Goal: Task Accomplishment & Management: Use online tool/utility

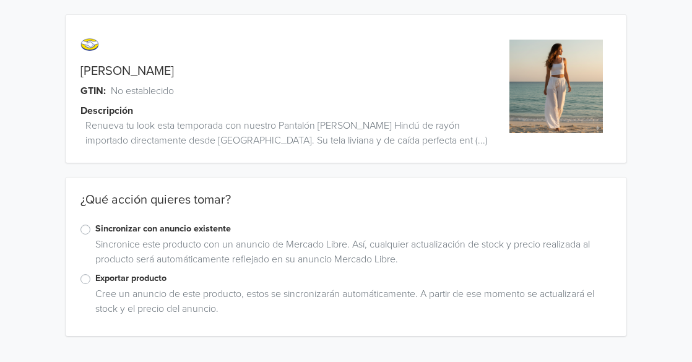
click at [95, 226] on label "Sincronizar con anuncio existente" at bounding box center [353, 229] width 517 height 14
click at [0, 0] on input "Sincronizar con anuncio existente" at bounding box center [0, 0] width 0 height 0
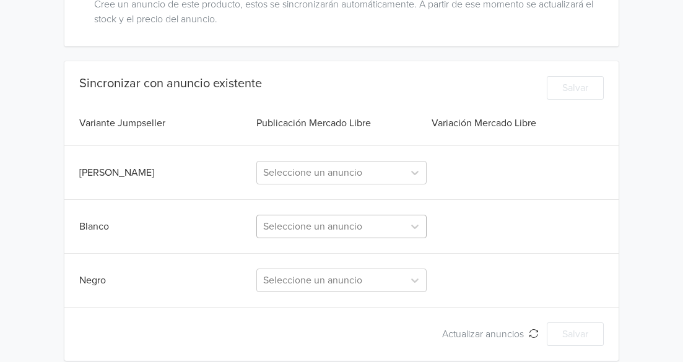
scroll to position [303, 0]
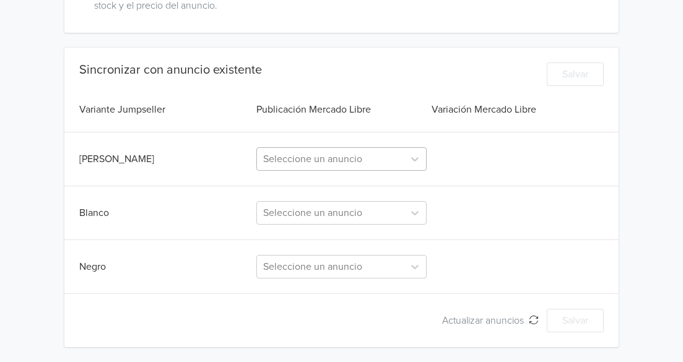
click at [366, 163] on div at bounding box center [330, 158] width 134 height 17
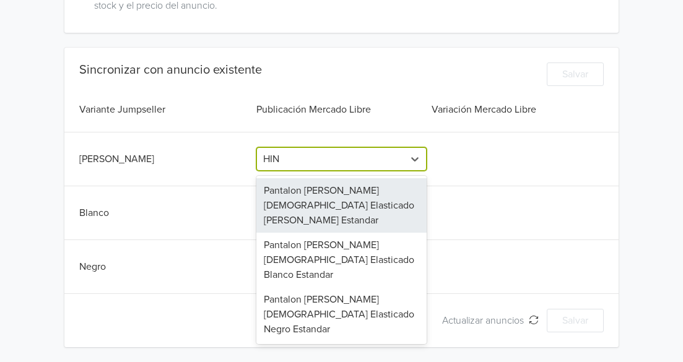
type input "HIND"
click at [342, 192] on div "Pantalon [PERSON_NAME] [DEMOGRAPHIC_DATA] Elasticado [PERSON_NAME] Estandar" at bounding box center [341, 205] width 170 height 54
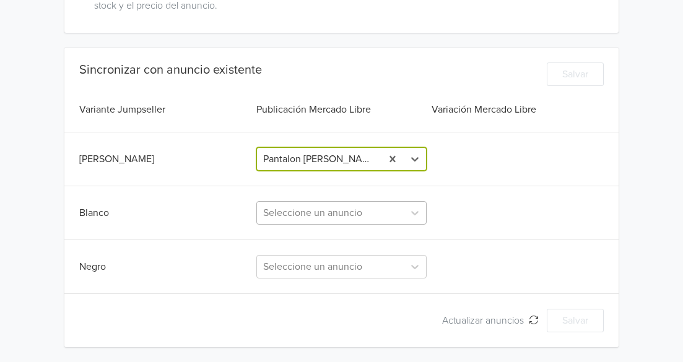
click at [299, 214] on div at bounding box center [330, 212] width 134 height 17
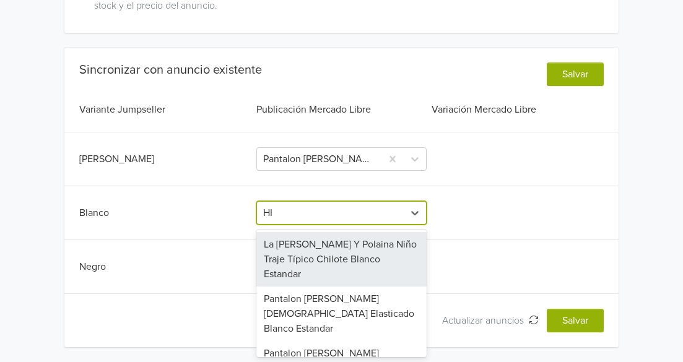
type input "HIN"
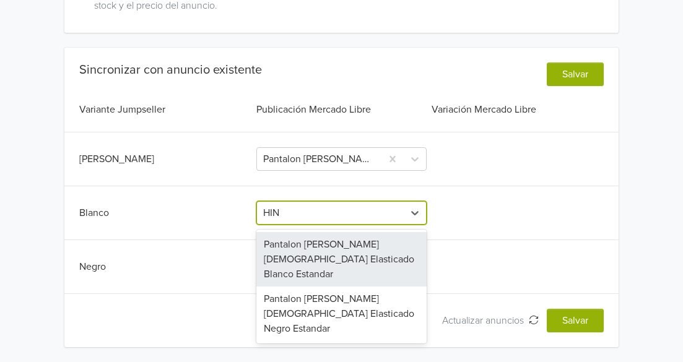
click at [310, 261] on div "Pantalon [PERSON_NAME] [DEMOGRAPHIC_DATA] Elasticado Blanco Estandar" at bounding box center [341, 259] width 170 height 54
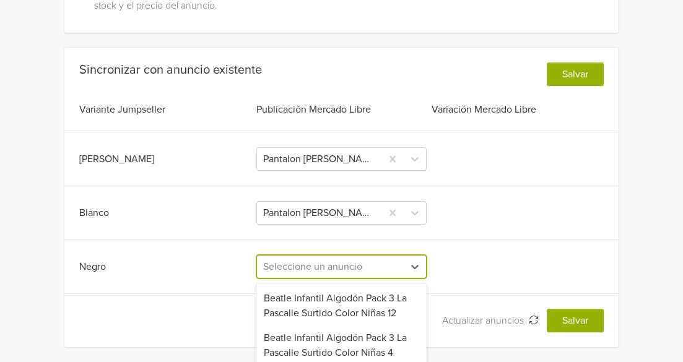
click at [298, 269] on div "99 results available. Use Up and Down to choose options, press Enter to select …" at bounding box center [341, 267] width 170 height 24
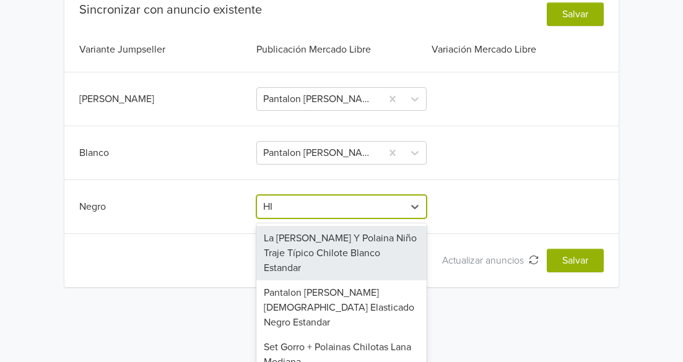
type input "HIN"
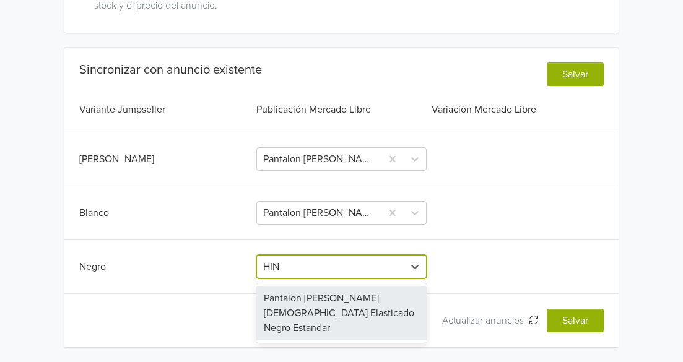
click at [344, 298] on div "Pantalon [PERSON_NAME] [DEMOGRAPHIC_DATA] Elasticado Negro Estandar" at bounding box center [341, 313] width 170 height 54
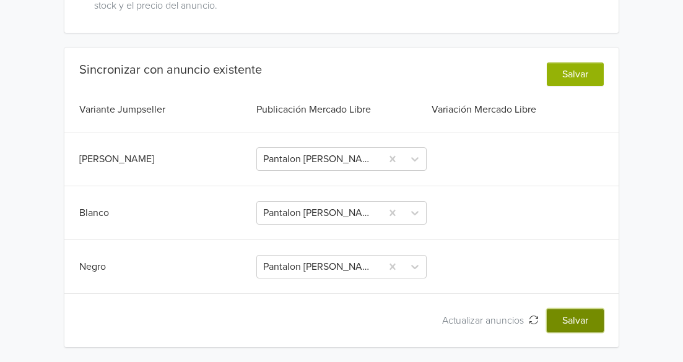
click at [572, 321] on button "Salvar" at bounding box center [574, 321] width 57 height 24
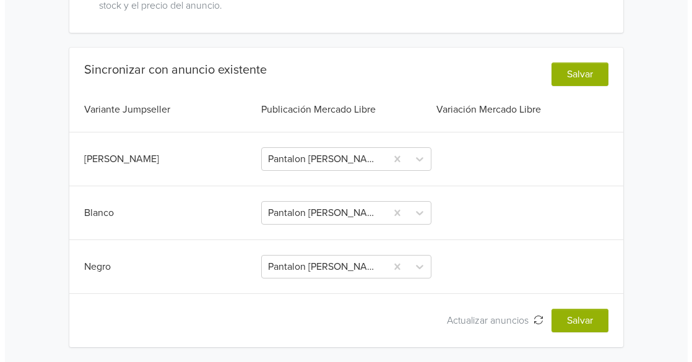
scroll to position [0, 0]
